Goal: Information Seeking & Learning: Learn about a topic

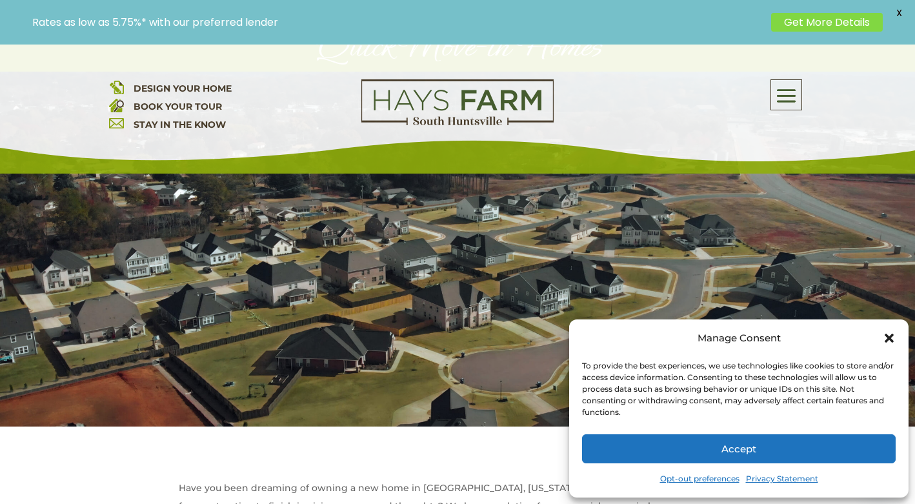
scroll to position [147, 0]
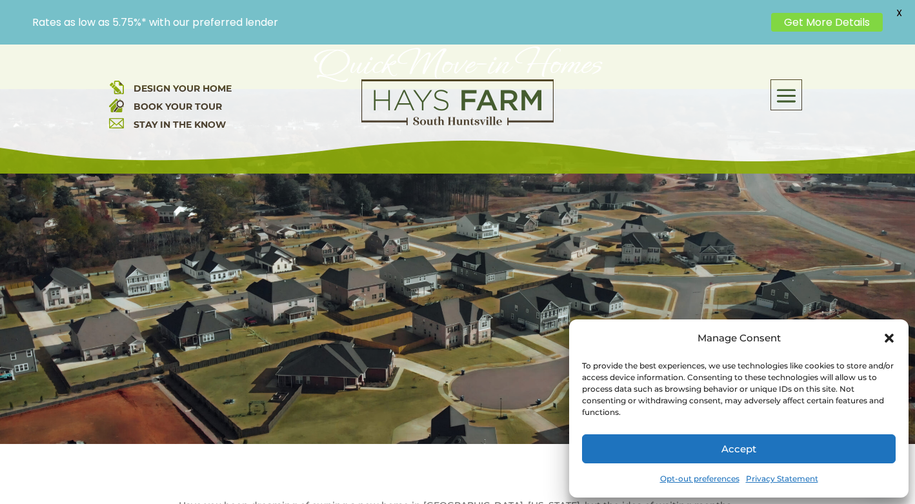
click at [796, 450] on button "Accept" at bounding box center [739, 448] width 314 height 29
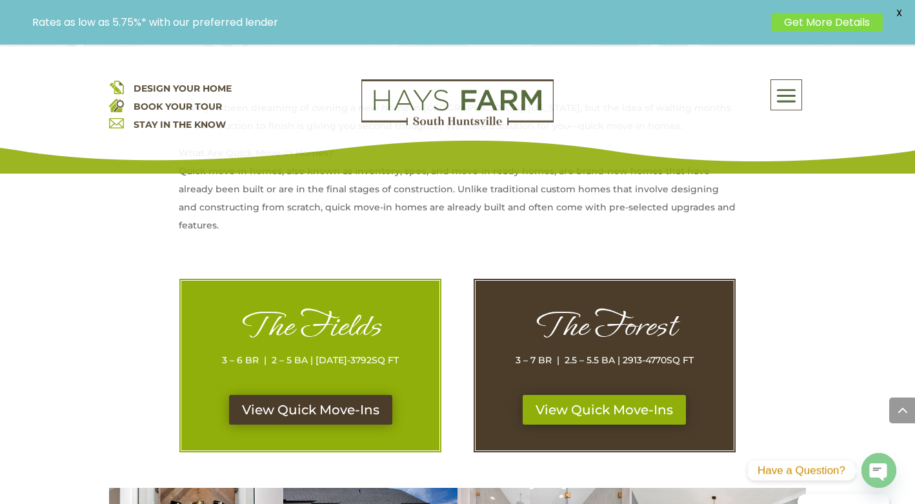
scroll to position [552, 0]
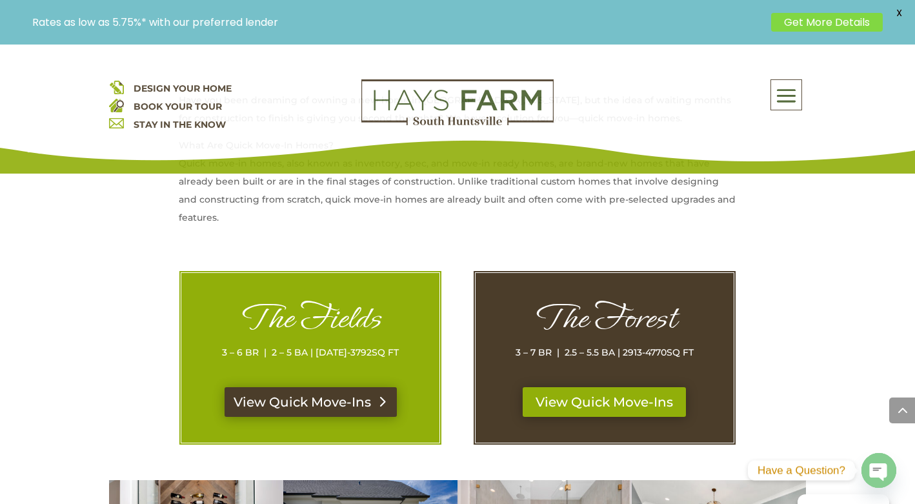
click at [345, 398] on link "View Quick Move-Ins" at bounding box center [311, 402] width 172 height 30
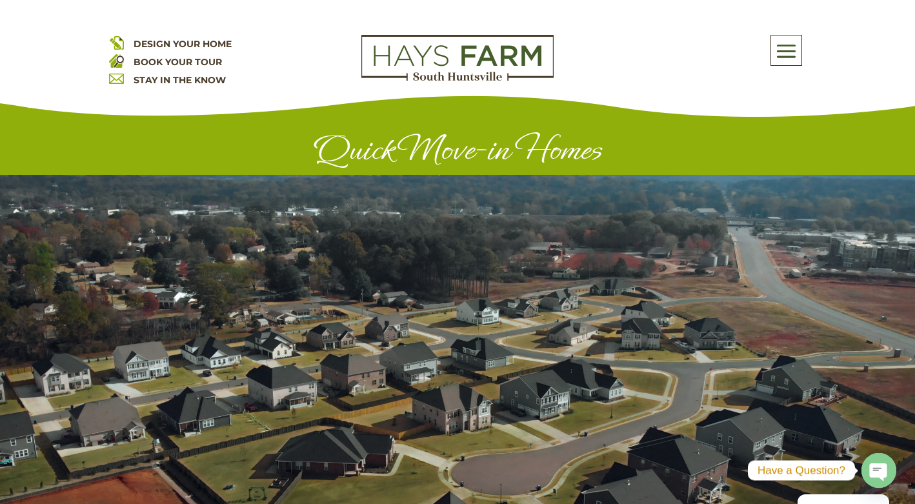
scroll to position [552, 0]
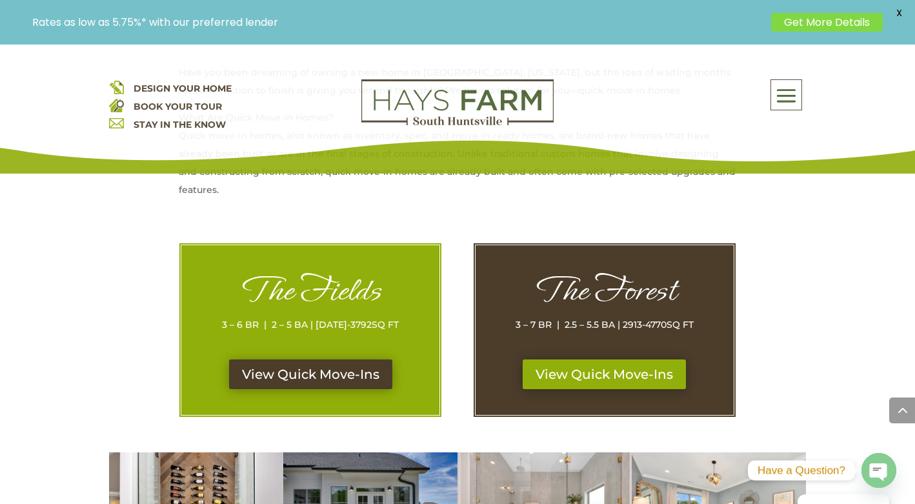
click at [633, 360] on div "The Forest 3 – 7 BR | 2.5 – 5.5 BA | 2913-4770 SQ FT" at bounding box center [605, 315] width 207 height 88
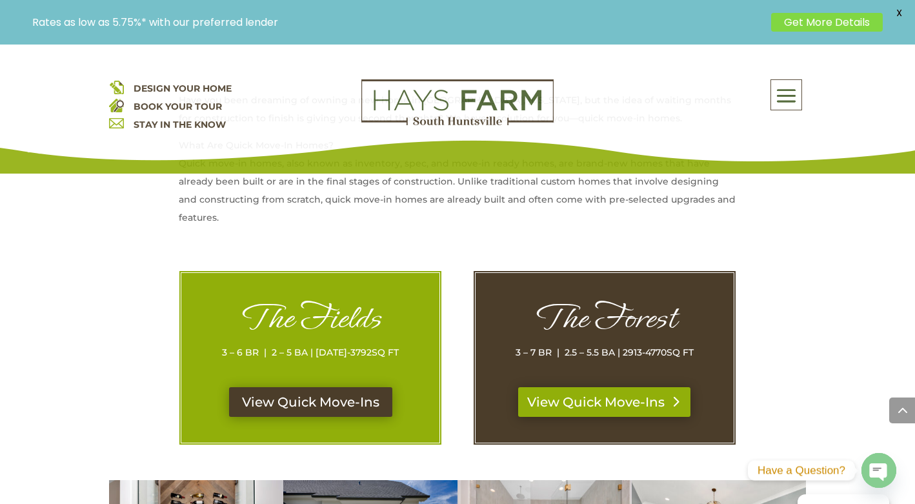
click at [626, 405] on link "View Quick Move-Ins" at bounding box center [604, 402] width 172 height 30
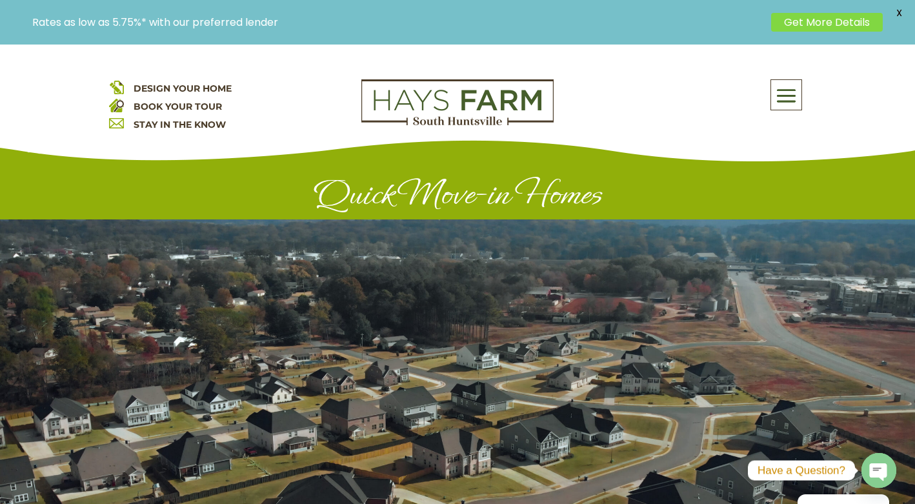
click at [789, 100] on span at bounding box center [786, 96] width 30 height 30
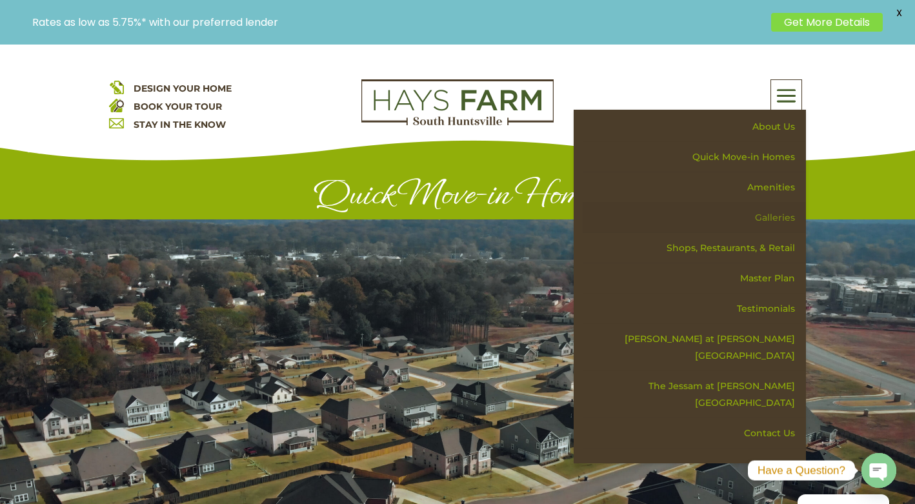
click at [785, 225] on link "Galleries" at bounding box center [694, 218] width 223 height 30
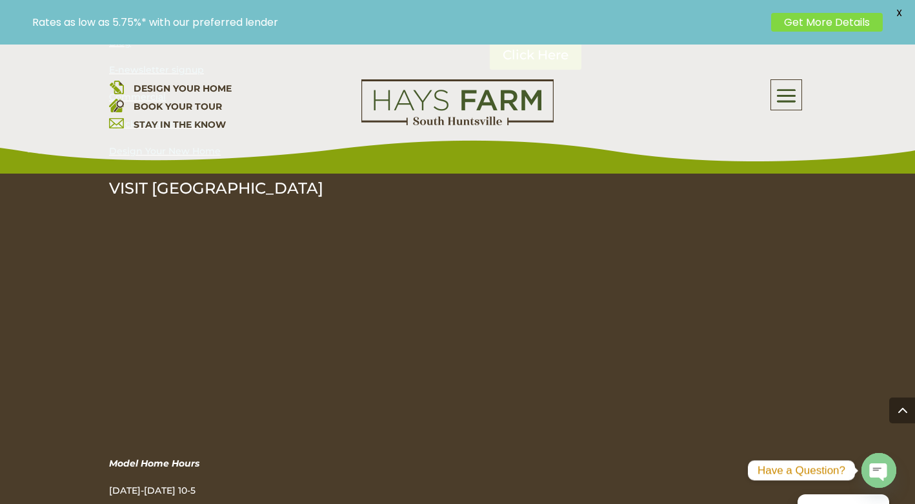
scroll to position [1339, 0]
